Goal: Task Accomplishment & Management: Manage account settings

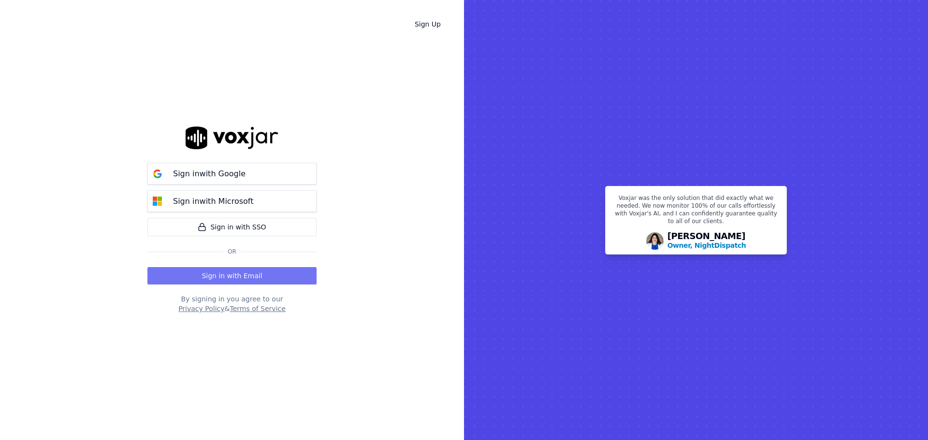
click at [289, 272] on button "Sign in with Email" at bounding box center [231, 275] width 169 height 17
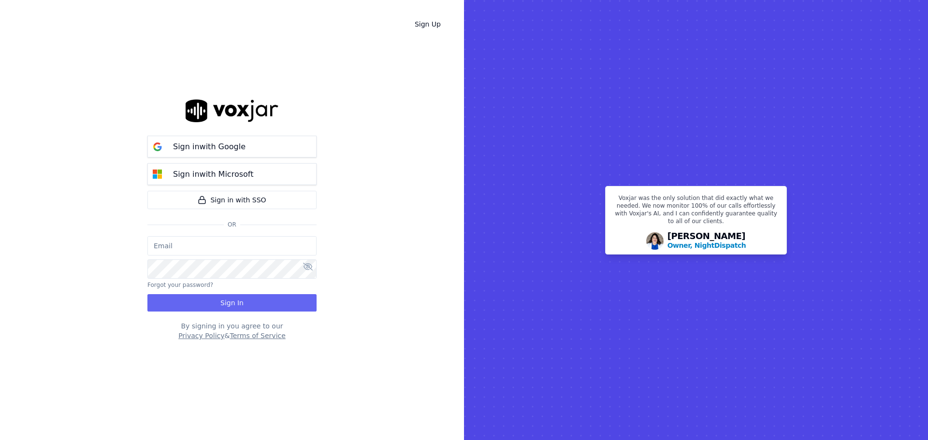
click at [289, 272] on div "Sign in with Google Sign in with Microsoft Sign in with SSO Or Forgot your pass…" at bounding box center [231, 219] width 169 height 409
click at [214, 238] on input "email" at bounding box center [231, 245] width 169 height 19
type input "rishi.sahani@highbeamglobal.com"
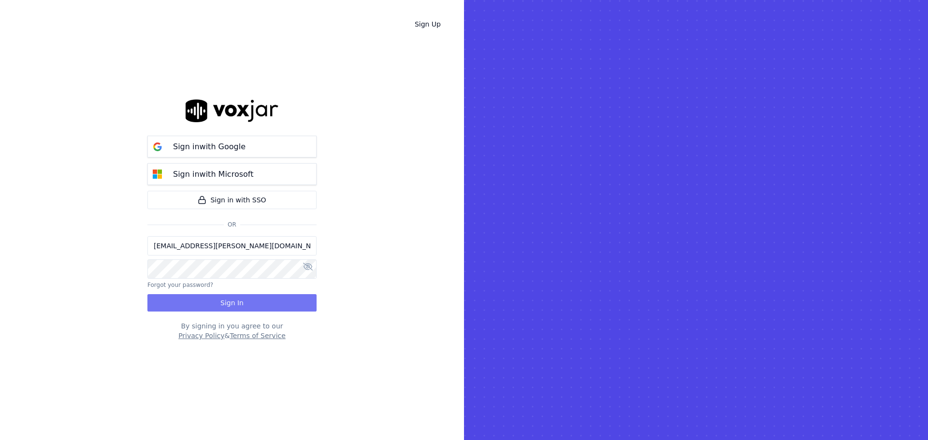
click at [245, 304] on button "Sign In" at bounding box center [231, 302] width 169 height 17
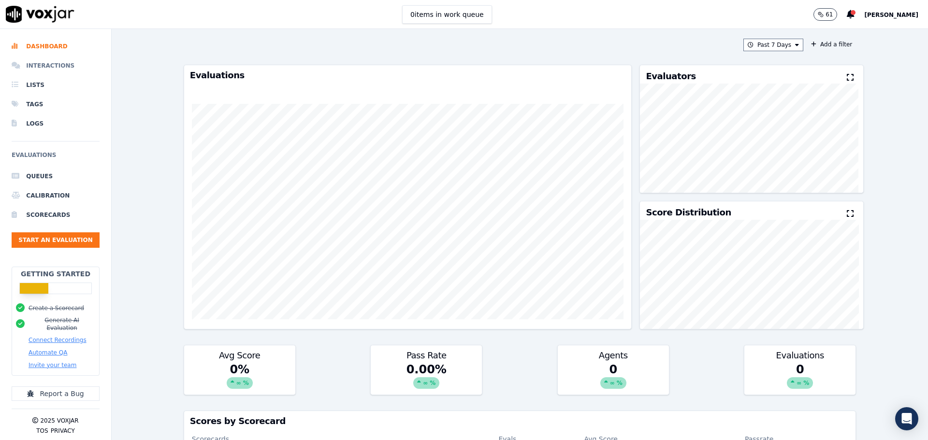
click at [67, 68] on li "Interactions" at bounding box center [56, 65] width 88 height 19
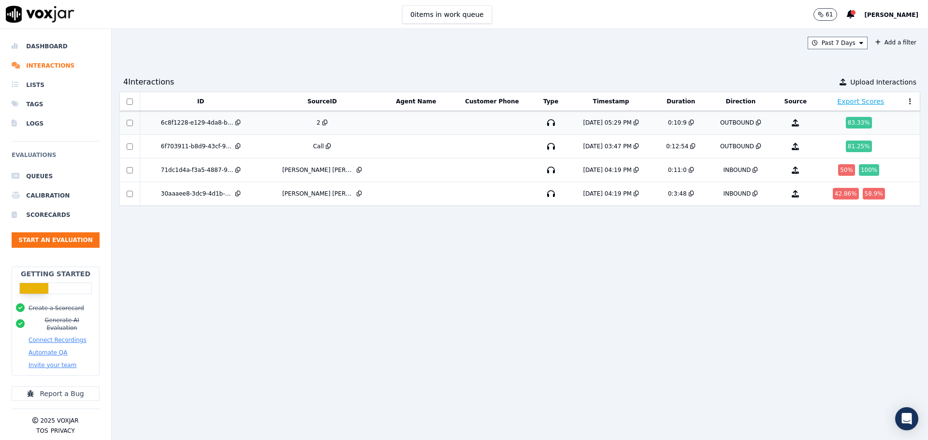
click at [846, 120] on div "83.33 %" at bounding box center [859, 123] width 26 height 12
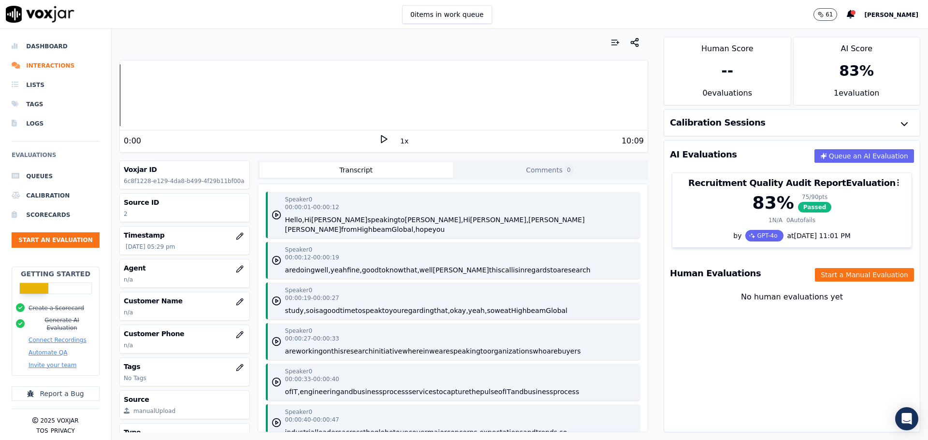
click at [379, 137] on icon at bounding box center [384, 139] width 10 height 10
click at [385, 137] on rect at bounding box center [385, 139] width 1 height 6
click at [379, 137] on icon at bounding box center [384, 139] width 10 height 10
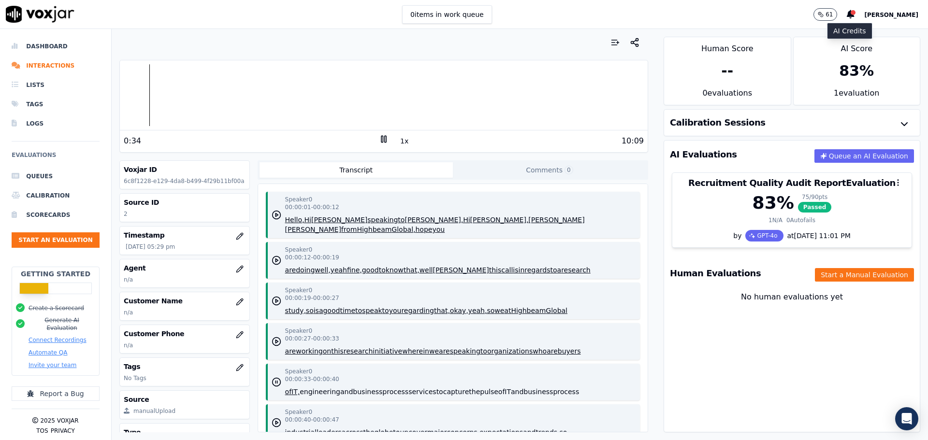
click at [823, 16] on icon "button" at bounding box center [820, 15] width 6 height 6
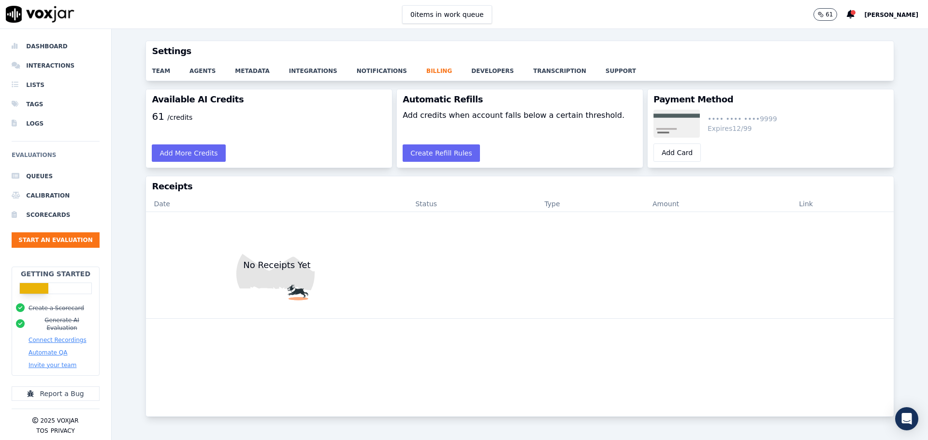
click at [891, 9] on button "[PERSON_NAME]" at bounding box center [896, 15] width 64 height 12
click at [854, 14] on icon at bounding box center [850, 14] width 8 height 9
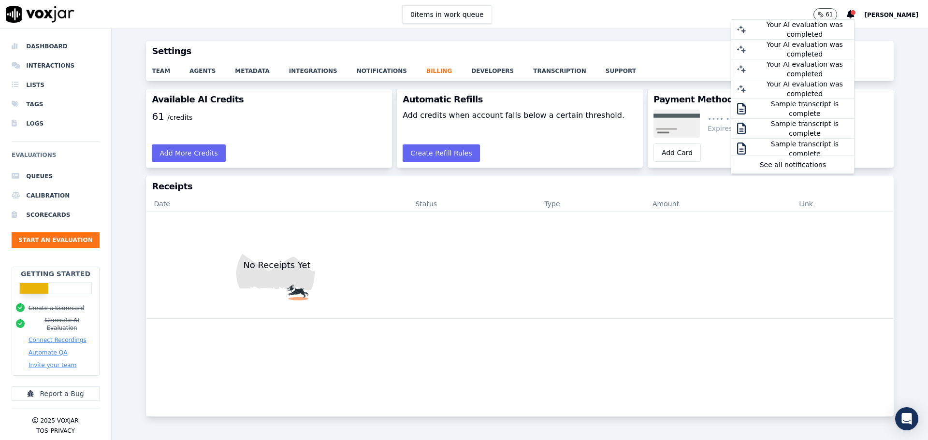
click at [891, 12] on span "[PERSON_NAME]" at bounding box center [891, 15] width 54 height 7
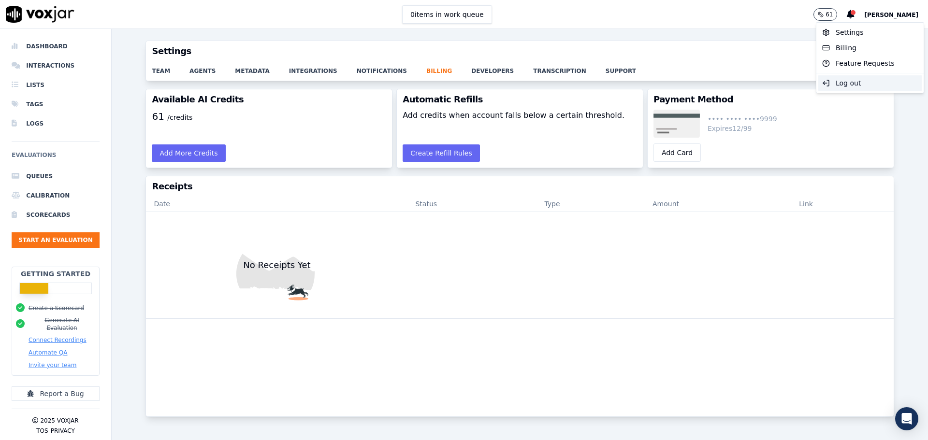
click at [869, 80] on div "Log out" at bounding box center [869, 82] width 103 height 15
